Goal: Transaction & Acquisition: Purchase product/service

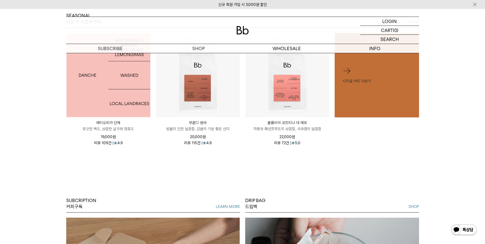
click at [111, 99] on img at bounding box center [109, 75] width 84 height 84
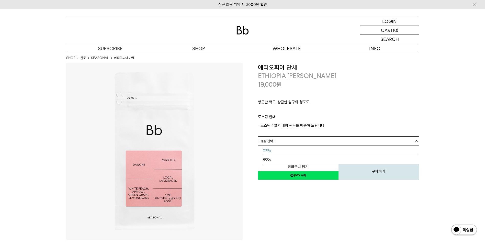
click at [315, 152] on li "200g" at bounding box center [341, 150] width 156 height 9
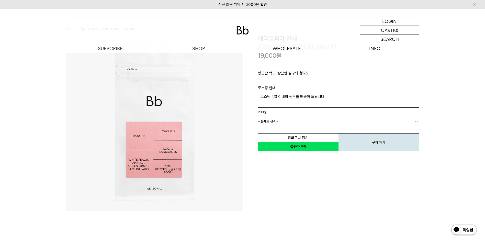
scroll to position [102, 0]
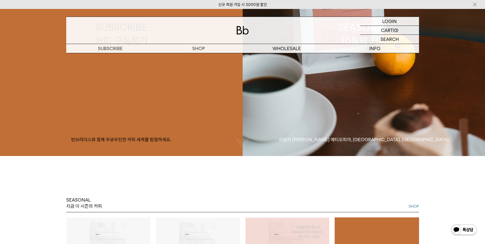
scroll to position [70, 0]
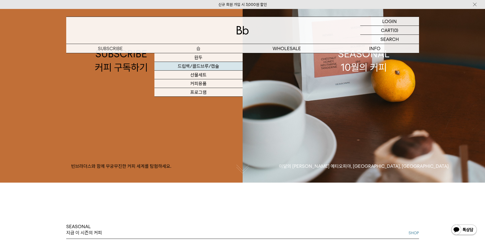
click at [202, 66] on link "드립백/콜드브루/캡슐" at bounding box center [199, 66] width 88 height 9
